Goal: Download file/media

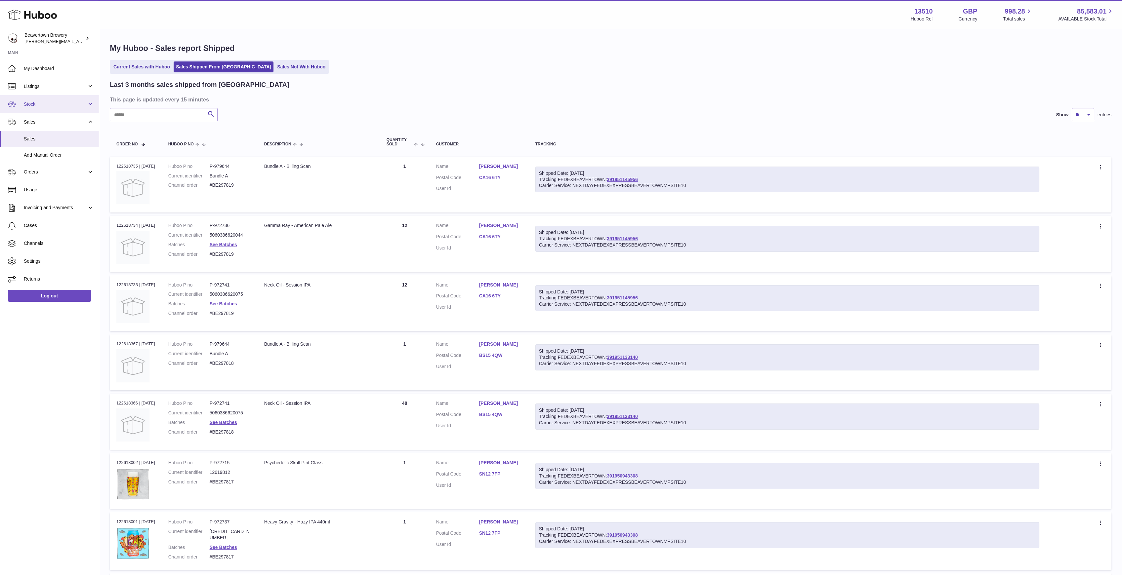
click at [52, 105] on span "Stock" at bounding box center [55, 104] width 63 height 6
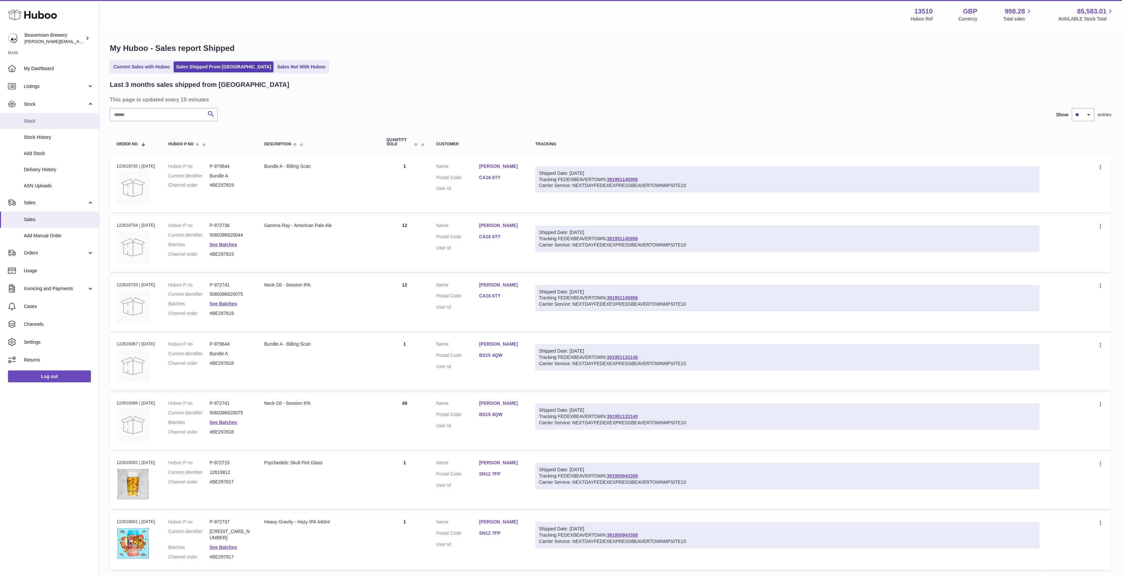
click at [49, 124] on span "Stock" at bounding box center [59, 121] width 70 height 6
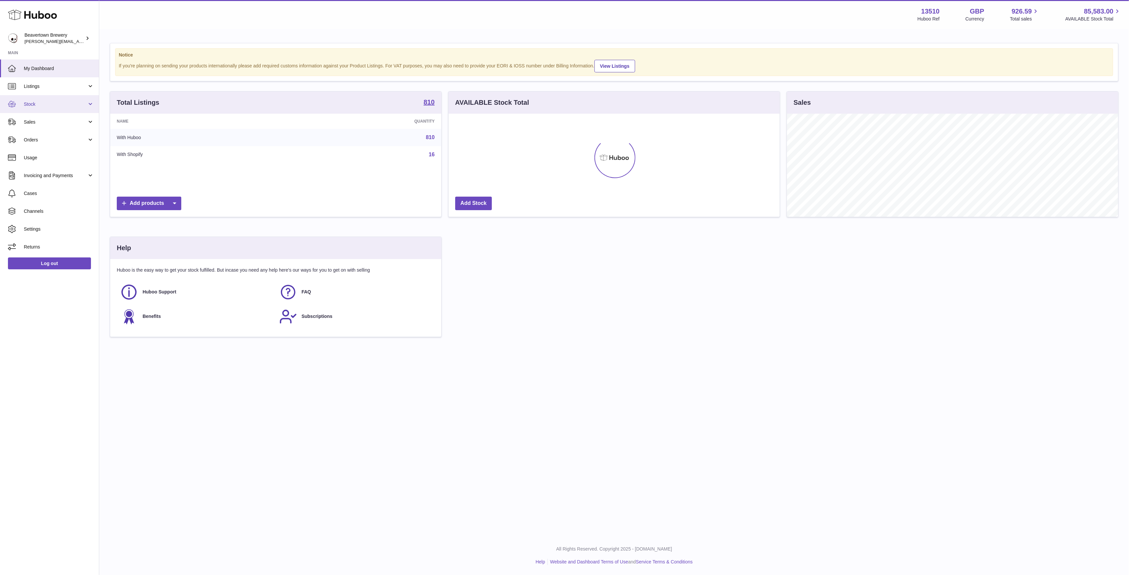
scroll to position [103, 331]
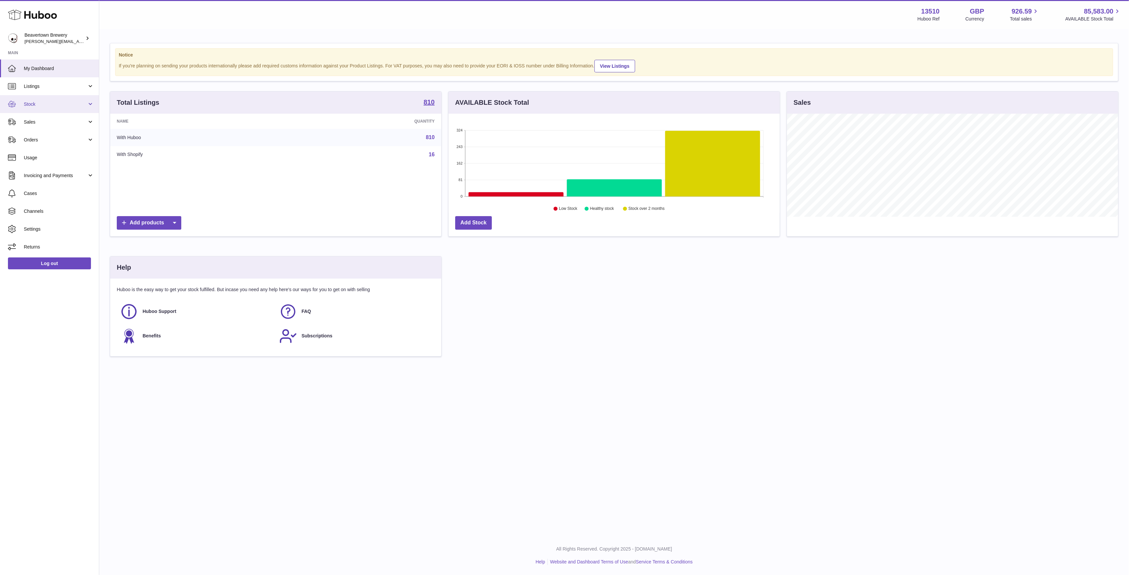
click at [54, 110] on link "Stock" at bounding box center [49, 104] width 99 height 18
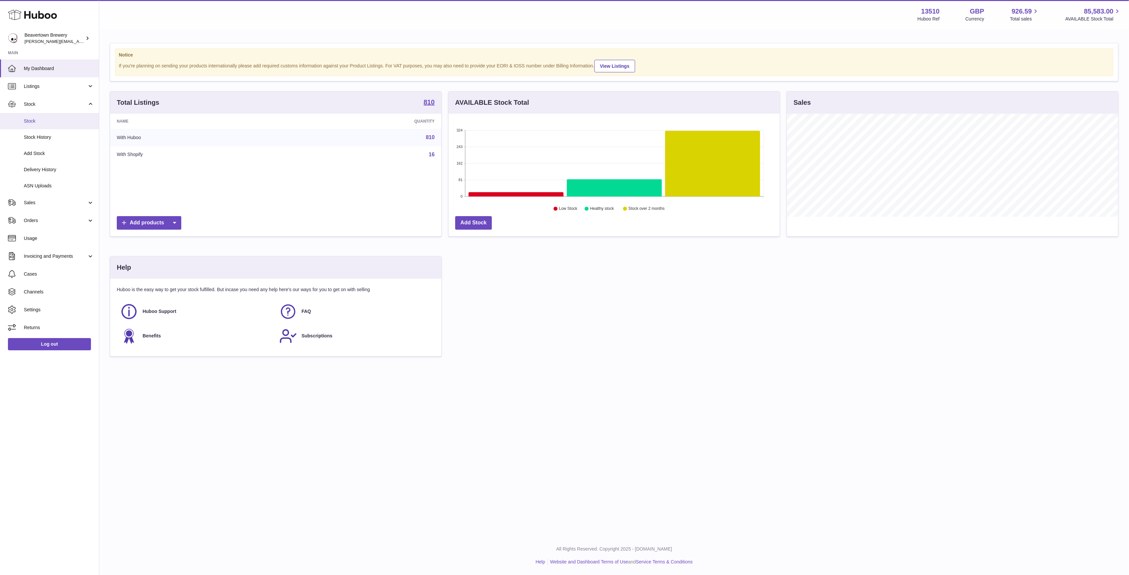
click at [57, 123] on span "Stock" at bounding box center [59, 121] width 70 height 6
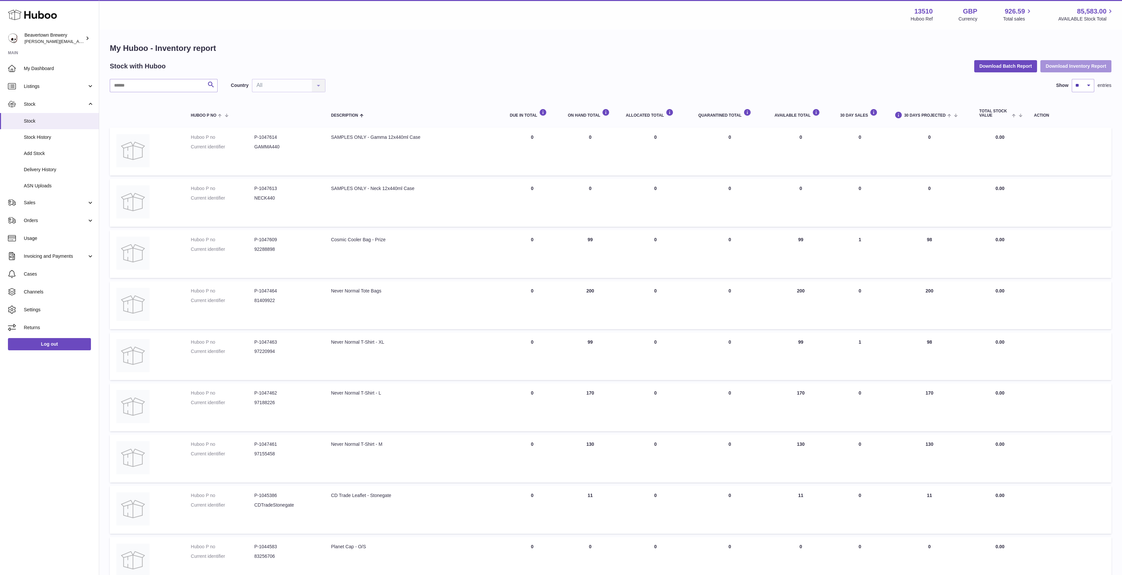
click at [1050, 66] on button "Download Inventory Report" at bounding box center [1075, 66] width 71 height 12
click at [996, 65] on button "Download Batch Report" at bounding box center [1005, 66] width 63 height 12
